Goal: Check status: Check status

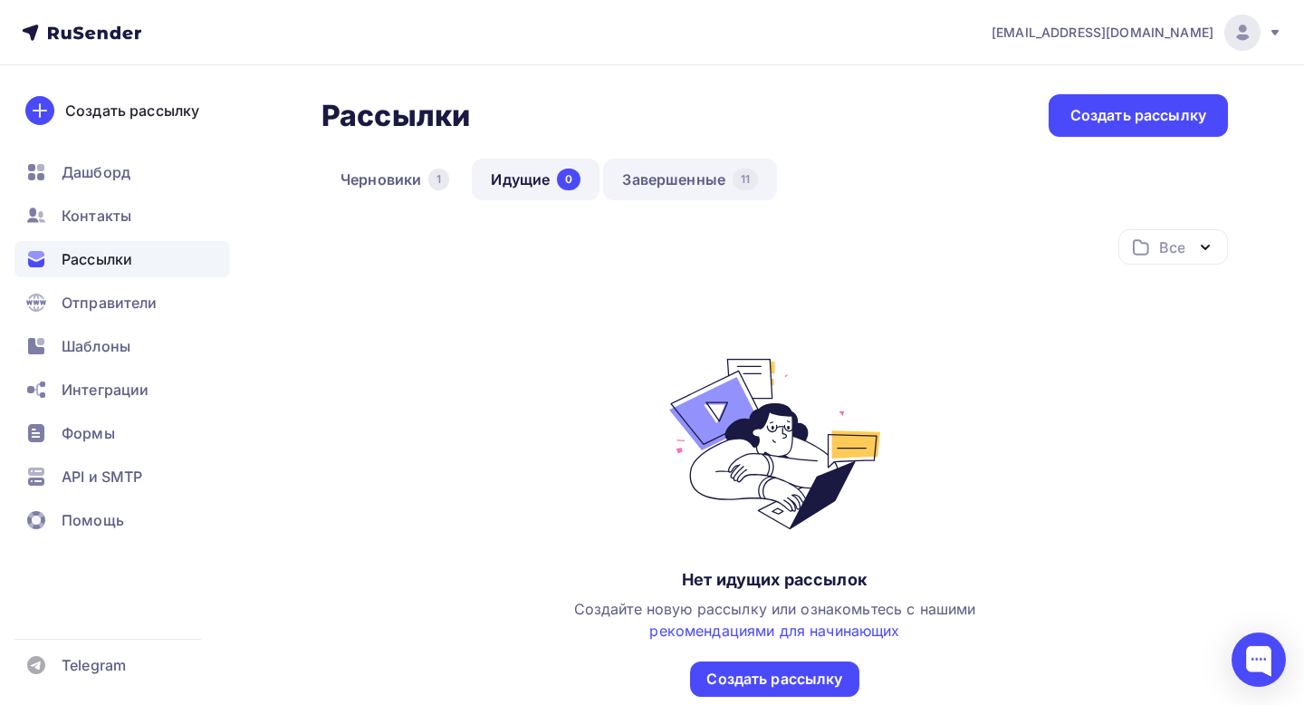
click at [638, 185] on link "Завершенные 11" at bounding box center [690, 179] width 174 height 42
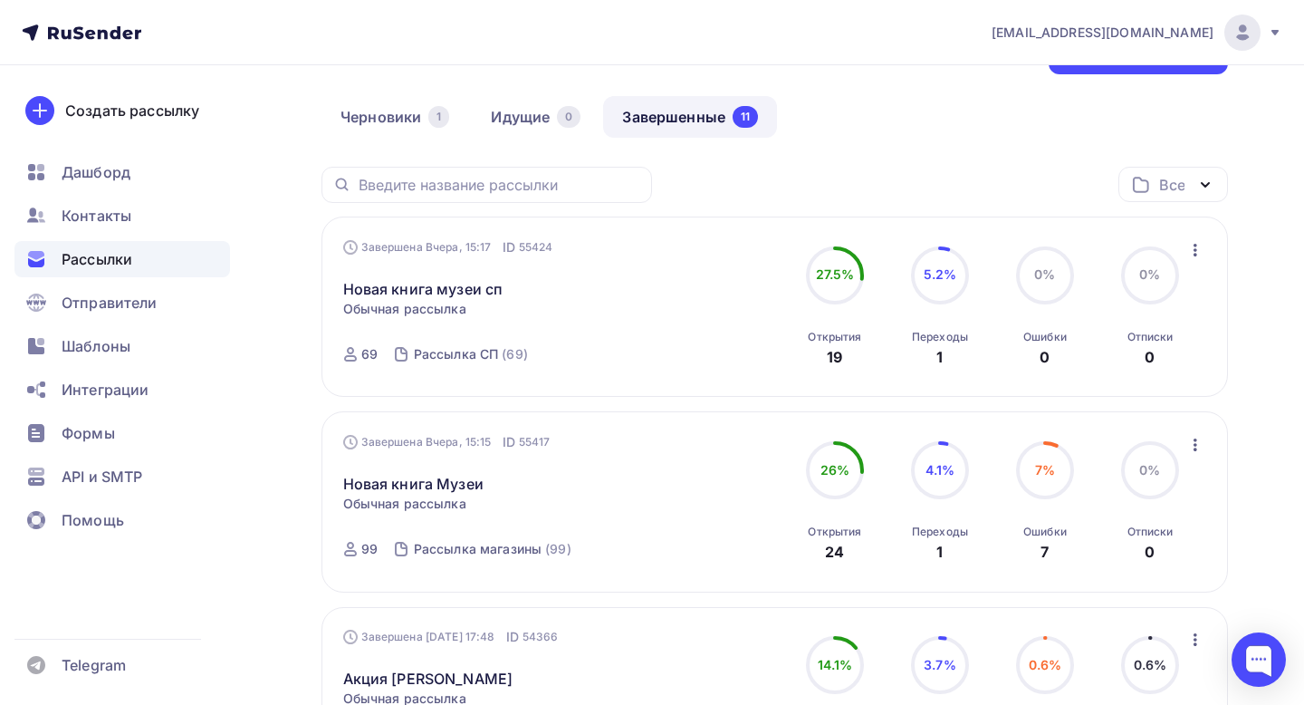
scroll to position [101, 0]
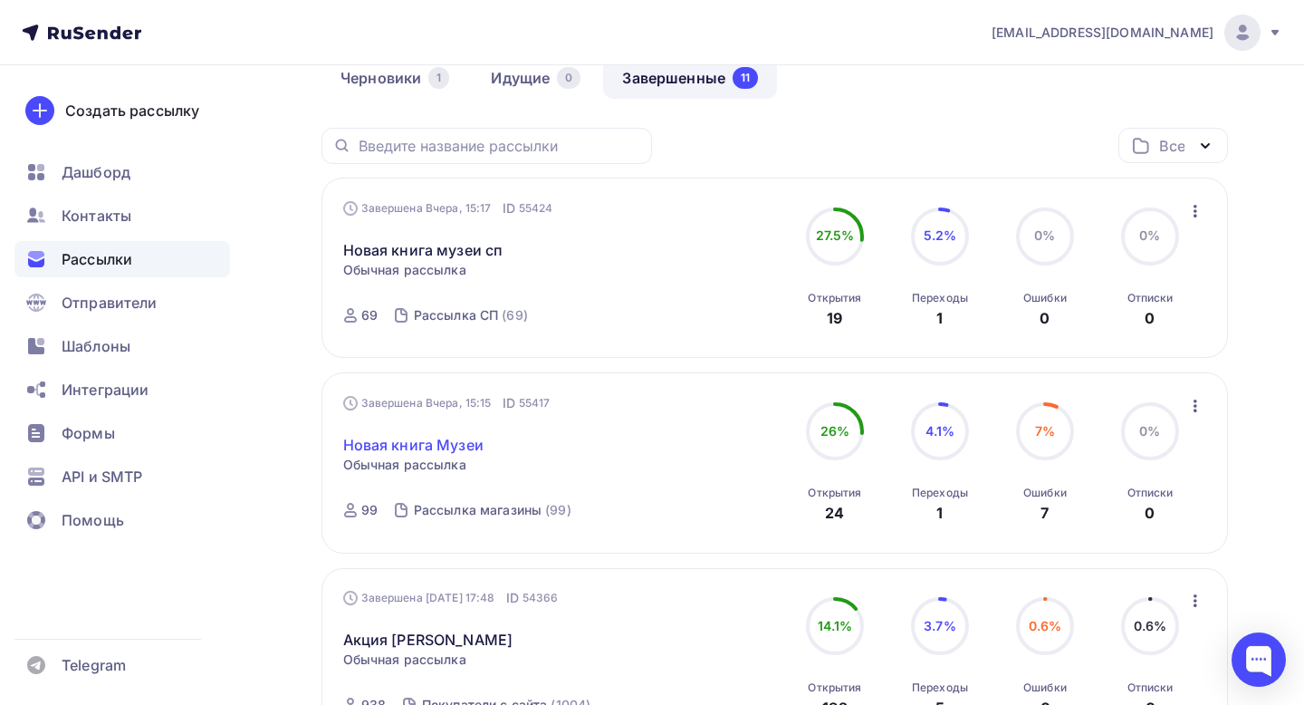
click at [446, 450] on link "Новая книга Музеи" at bounding box center [413, 445] width 140 height 22
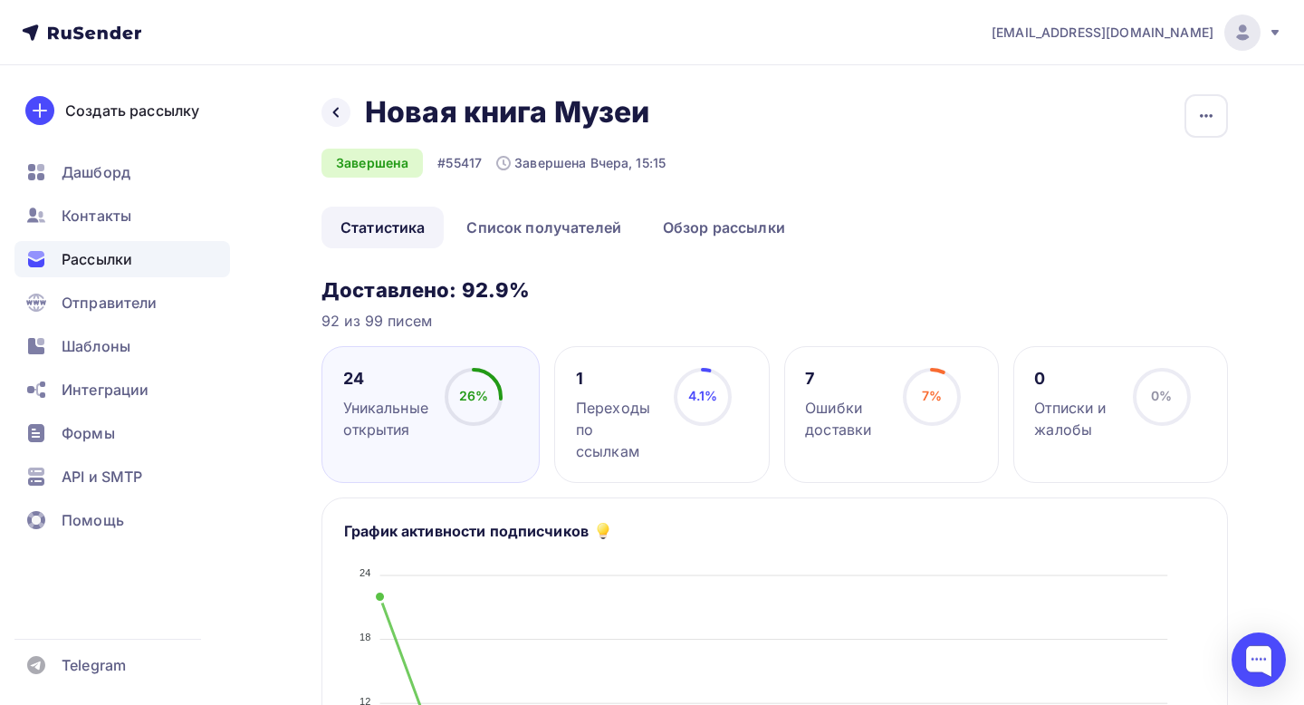
click at [932, 406] on circle at bounding box center [932, 396] width 54 height 54
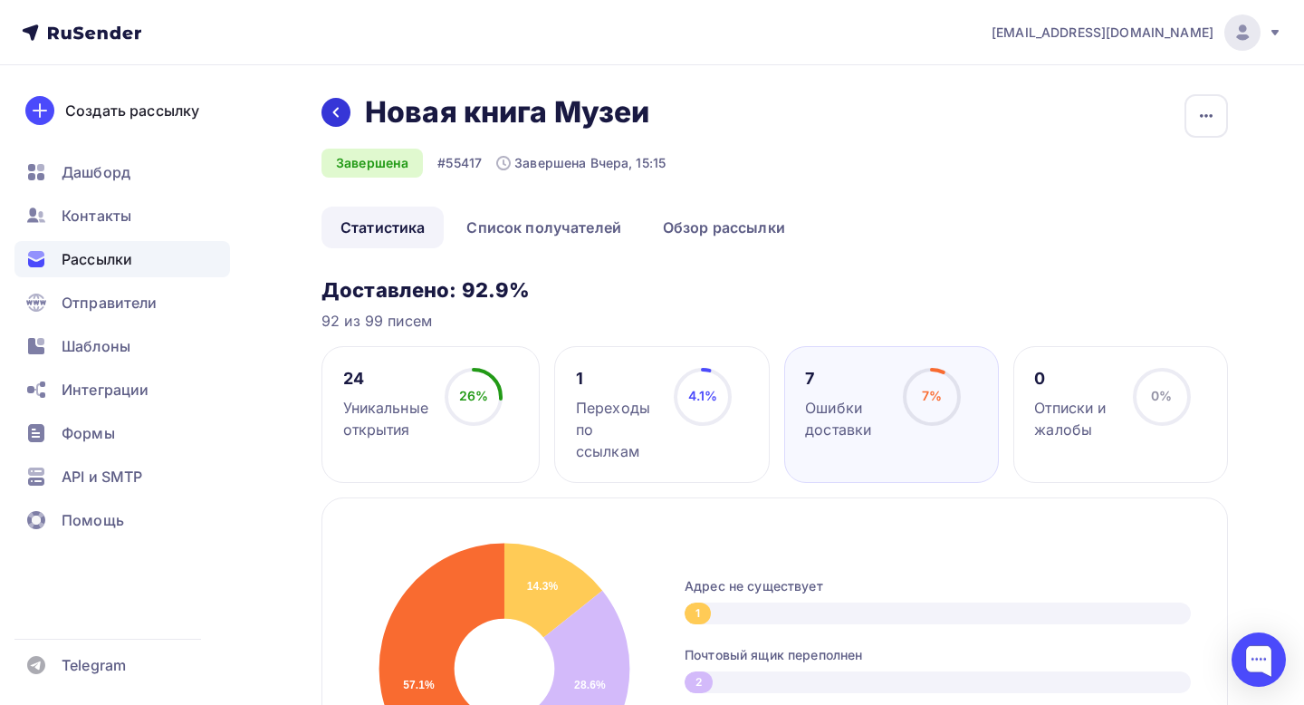
click at [335, 113] on icon at bounding box center [335, 113] width 5 height 10
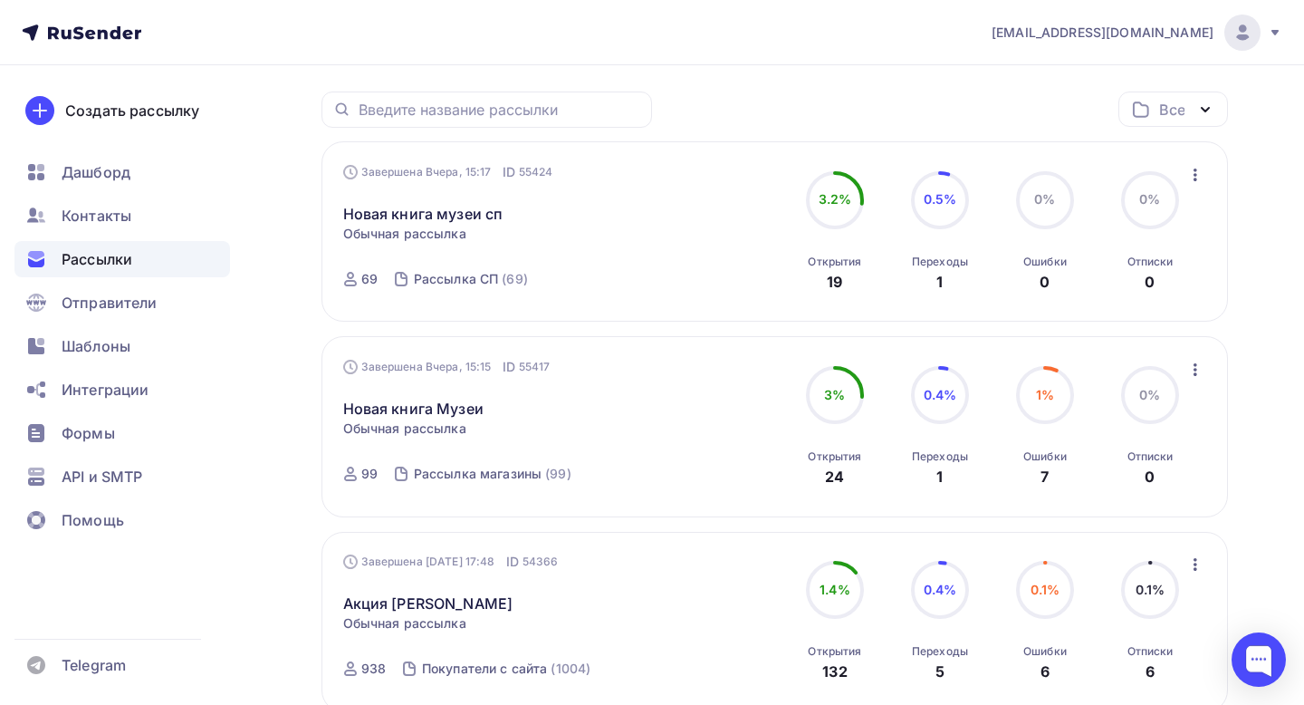
scroll to position [130, 0]
